Goal: Information Seeking & Learning: Learn about a topic

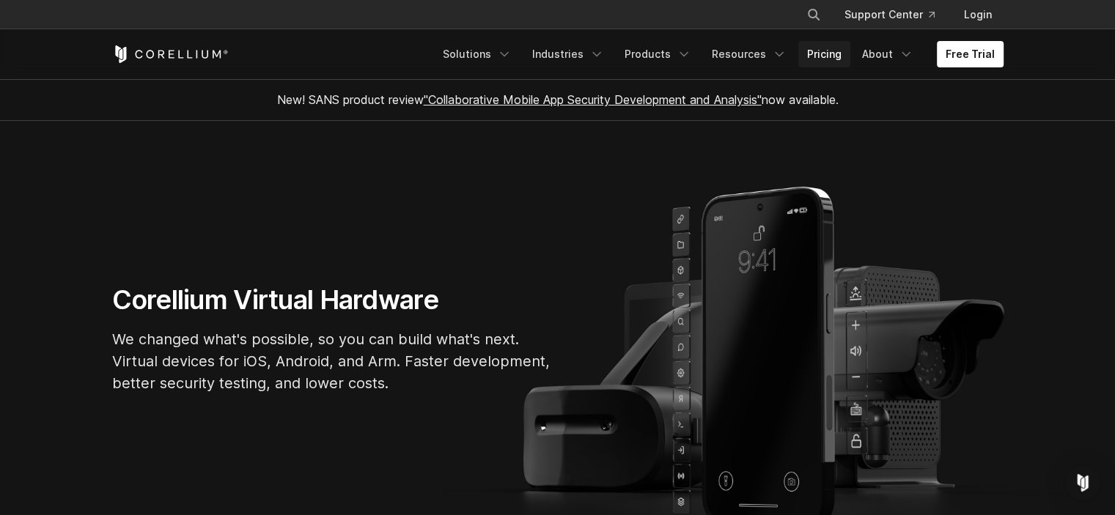
click at [836, 50] on link "Pricing" at bounding box center [824, 54] width 52 height 26
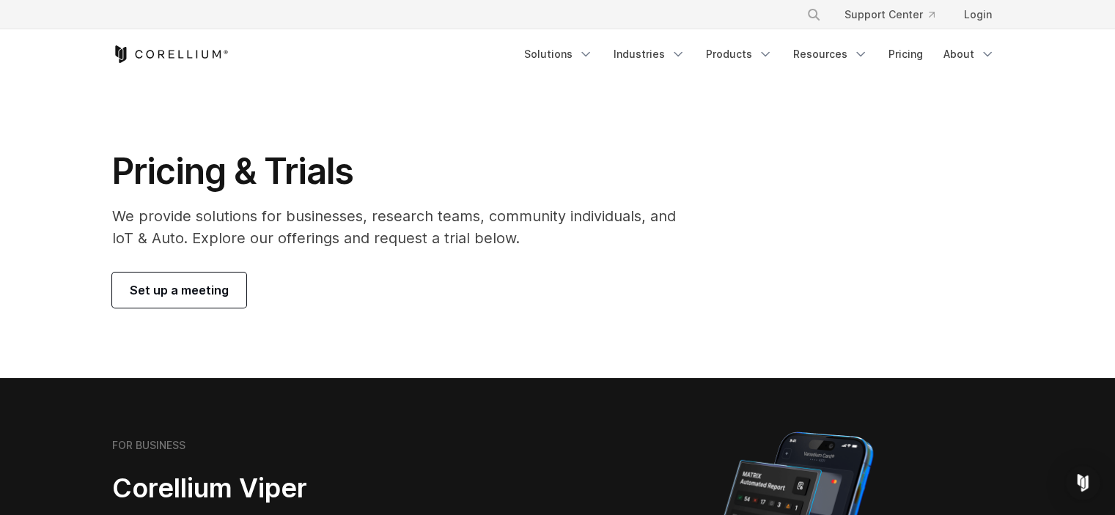
scroll to position [25, 0]
click at [571, 51] on link "Solutions" at bounding box center [558, 54] width 87 height 26
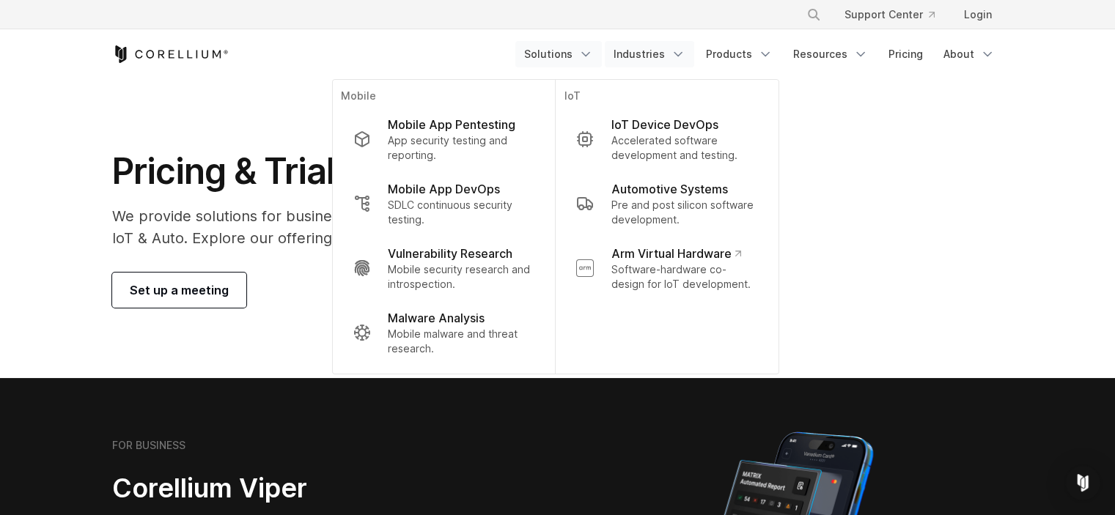
click at [671, 57] on link "Industries" at bounding box center [649, 54] width 89 height 26
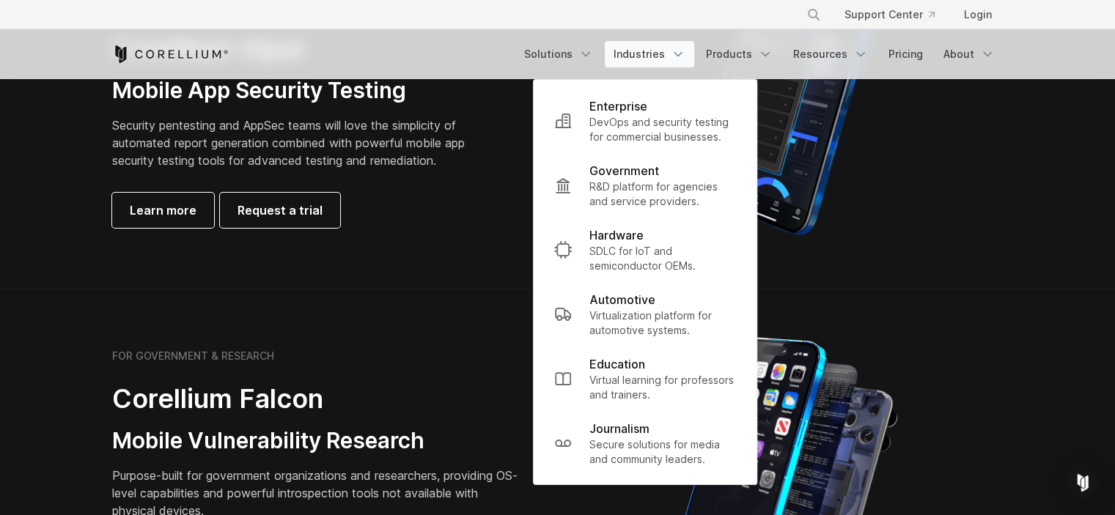
scroll to position [953, 0]
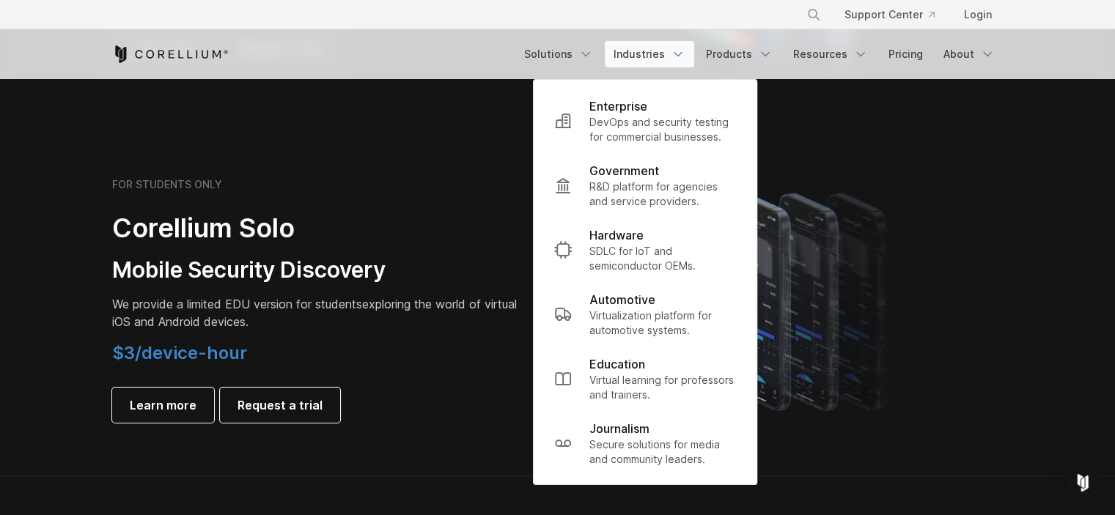
click at [408, 269] on h3 "Mobile Security Discovery" at bounding box center [317, 271] width 411 height 28
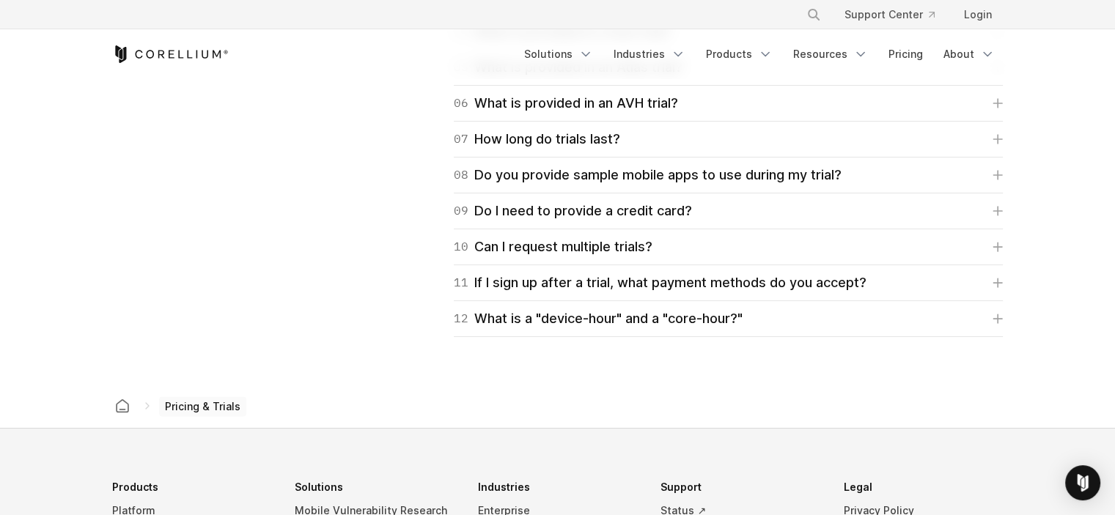
scroll to position [2419, 0]
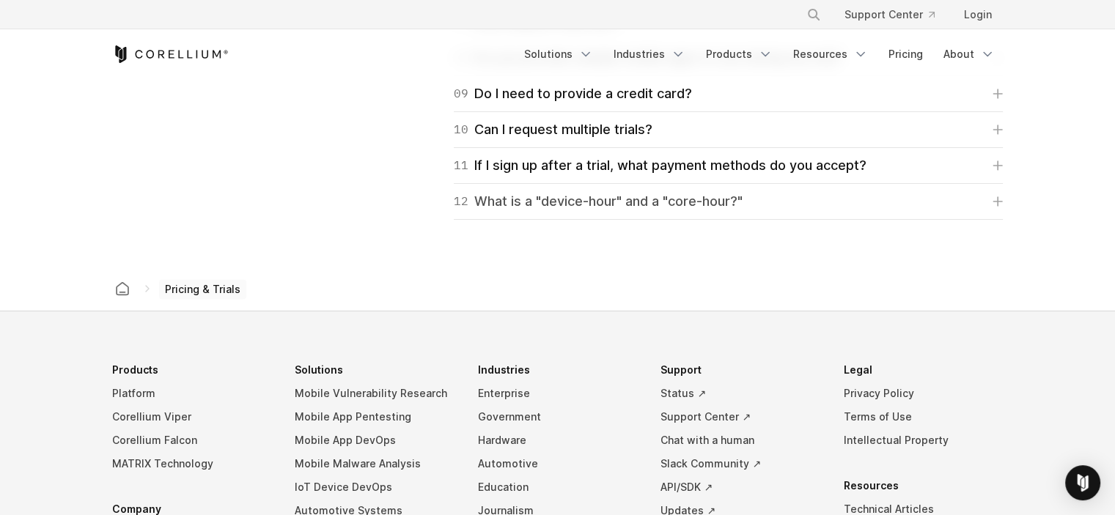
click at [801, 208] on link "12 What is a "device-hour" and a "core-hour?"" at bounding box center [728, 201] width 549 height 21
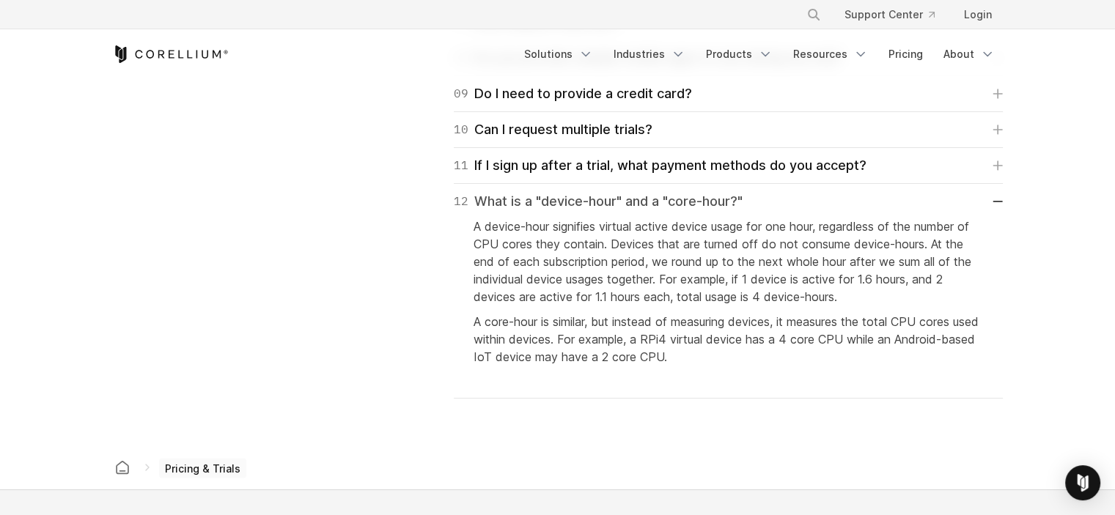
click at [795, 203] on link "12 What is a "device-hour" and a "core-hour?"" at bounding box center [728, 201] width 549 height 21
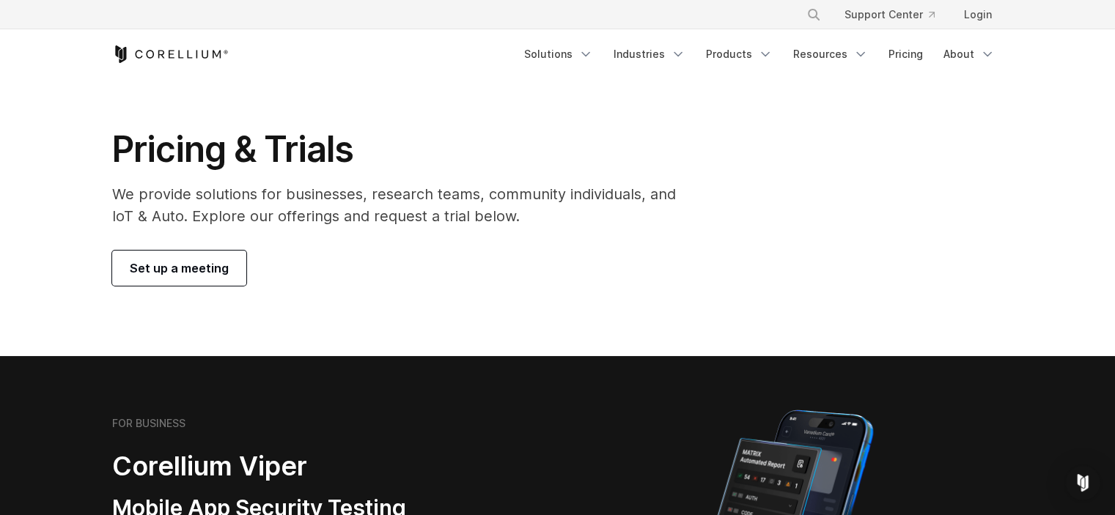
scroll to position [0, 0]
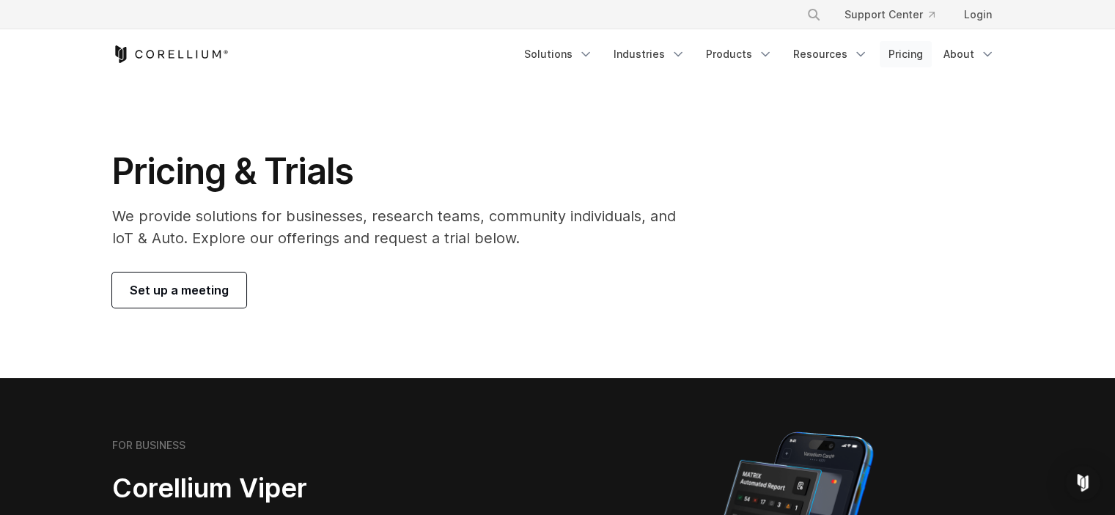
click at [894, 55] on link "Pricing" at bounding box center [906, 54] width 52 height 26
click at [751, 53] on link "Products" at bounding box center [739, 54] width 84 height 26
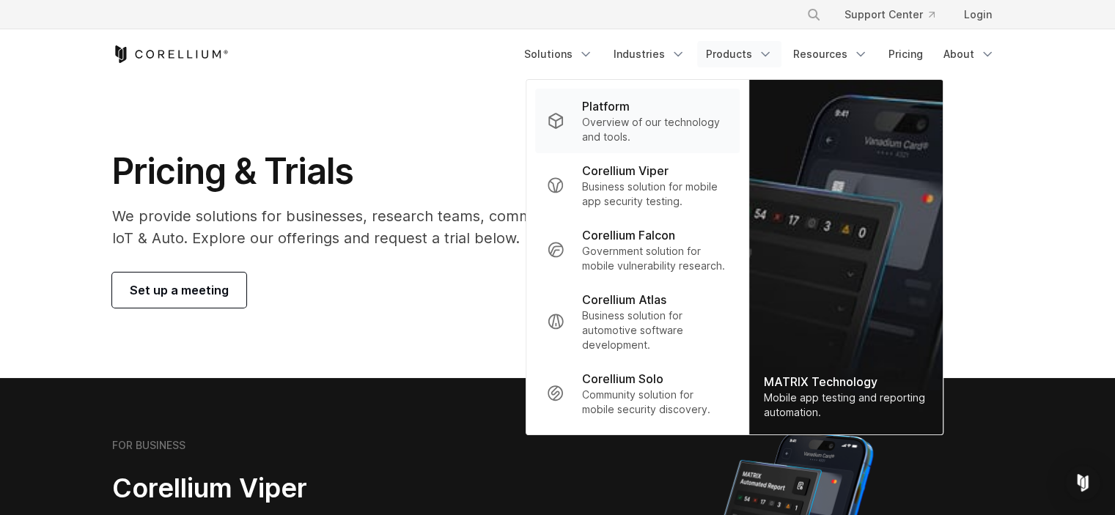
click at [677, 125] on p "Overview of our technology and tools." at bounding box center [655, 129] width 146 height 29
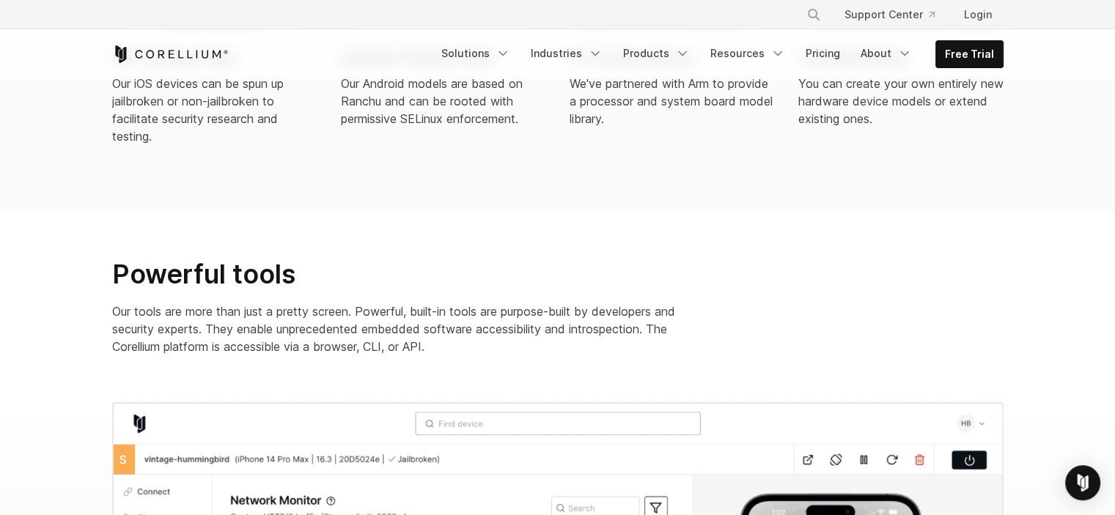
scroll to position [1100, 0]
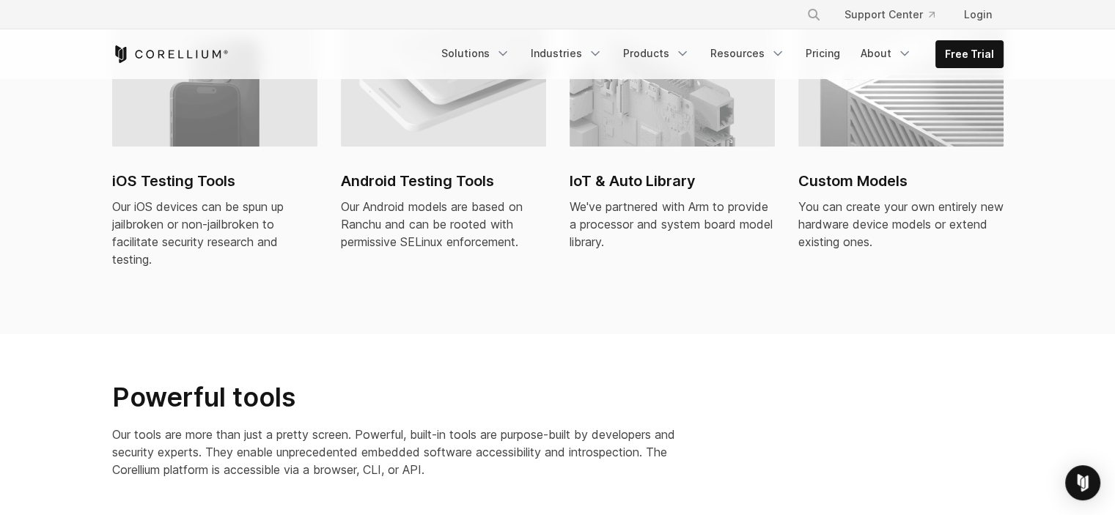
drag, startPoint x: 857, startPoint y: 238, endPoint x: 798, endPoint y: 298, distance: 84.5
click at [801, 298] on div "iOS Testing Tools Our iOS devices can be spun up jailbroken or non-jailbroken t…" at bounding box center [558, 170] width 921 height 327
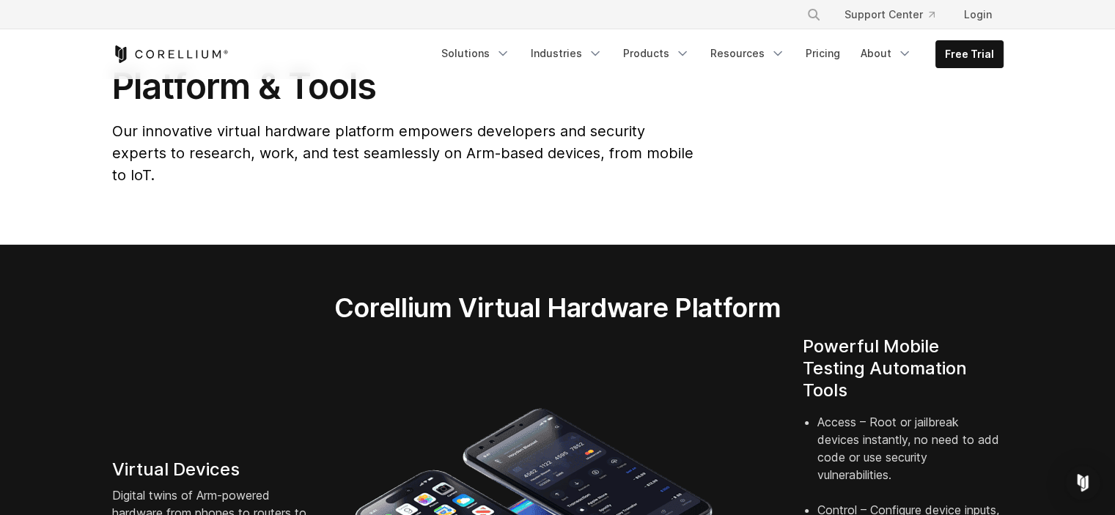
scroll to position [0, 0]
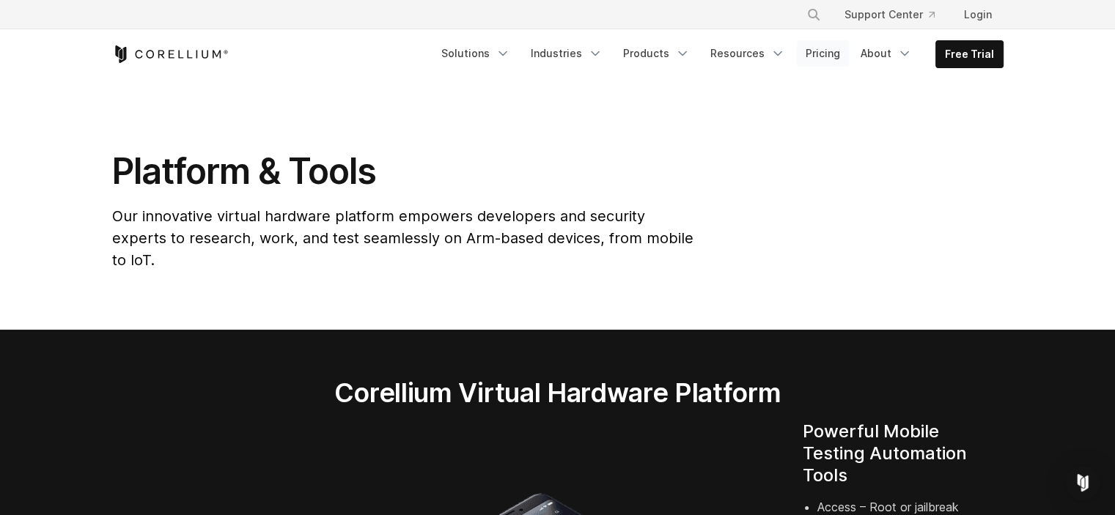
click at [823, 54] on link "Pricing" at bounding box center [823, 53] width 52 height 26
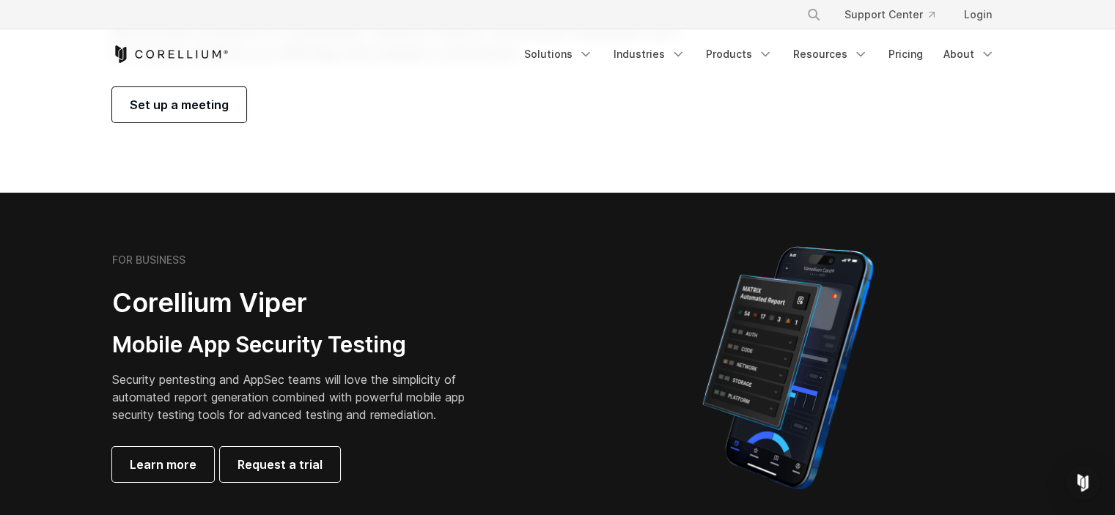
scroll to position [73, 0]
